Goal: Information Seeking & Learning: Learn about a topic

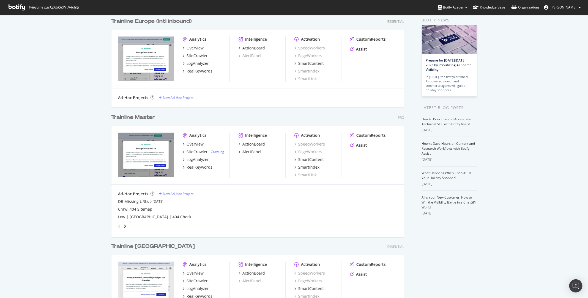
scroll to position [24, 0]
click at [197, 151] on div "SiteCrawler" at bounding box center [196, 151] width 21 height 5
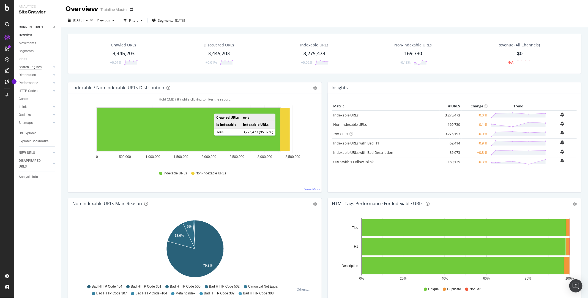
click at [29, 68] on div "Search Engines" at bounding box center [30, 67] width 23 height 6
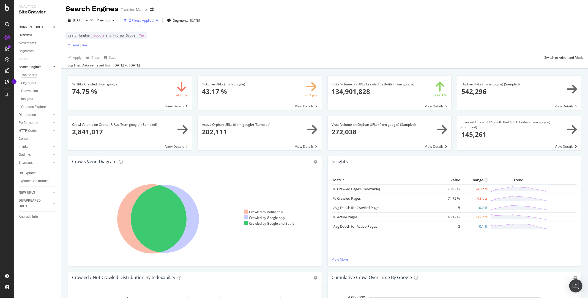
click at [26, 37] on div "Overview" at bounding box center [25, 35] width 13 height 6
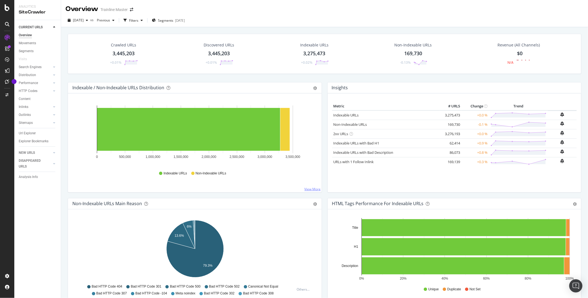
click at [312, 189] on link "View More" at bounding box center [312, 189] width 16 height 5
click at [29, 68] on div "Search Engines" at bounding box center [30, 67] width 23 height 6
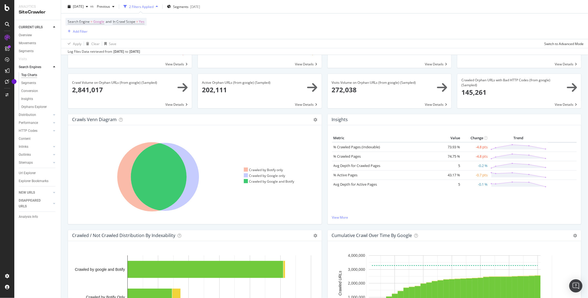
scroll to position [45, 0]
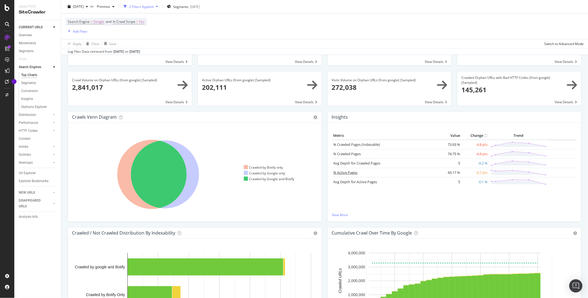
click at [347, 172] on link "% Active Pages" at bounding box center [345, 172] width 24 height 5
